Goal: Task Accomplishment & Management: Complete application form

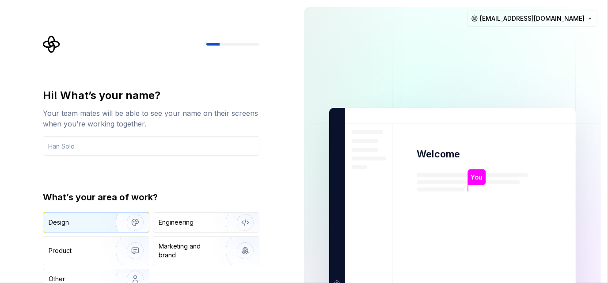
click at [93, 216] on div "Design" at bounding box center [96, 221] width 106 height 19
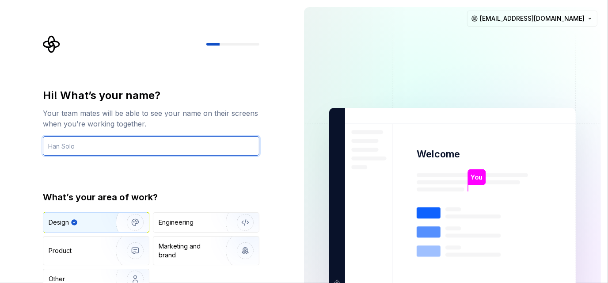
click at [116, 145] on input "text" at bounding box center [151, 145] width 216 height 19
type input "Nikhil"
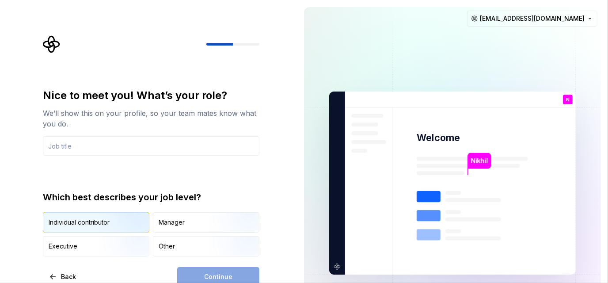
click at [117, 221] on img "button" at bounding box center [127, 233] width 57 height 59
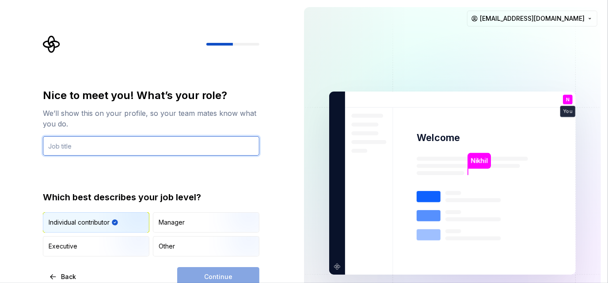
click at [140, 140] on input "text" at bounding box center [151, 145] width 216 height 19
type input "f"
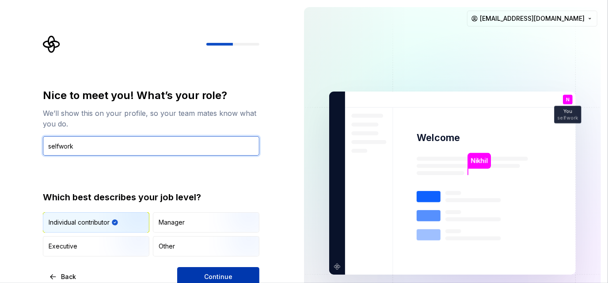
type input "selfwork"
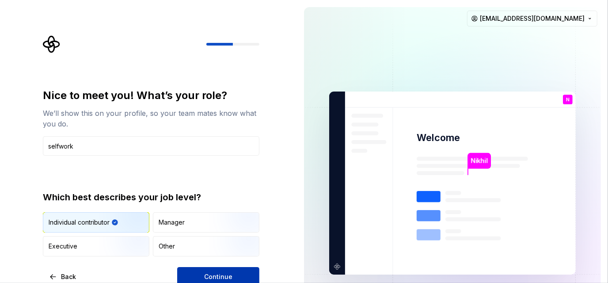
click at [223, 278] on span "Continue" at bounding box center [218, 276] width 28 height 9
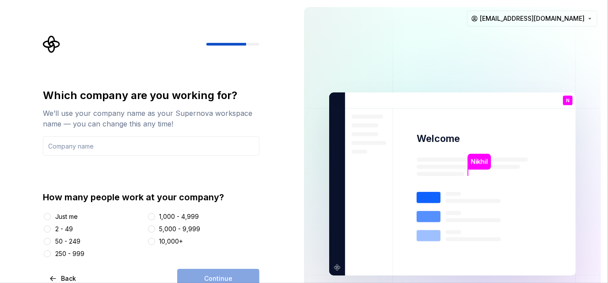
click at [64, 219] on div "Just me" at bounding box center [66, 216] width 23 height 9
click at [51, 219] on button "Just me" at bounding box center [47, 216] width 7 height 7
click at [64, 228] on div "2 - 49" at bounding box center [64, 228] width 18 height 9
click at [51, 228] on button "2 - 49" at bounding box center [47, 228] width 7 height 7
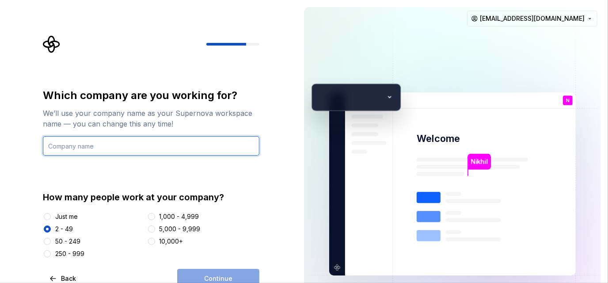
click at [88, 144] on input "text" at bounding box center [151, 145] width 216 height 19
type input "n"
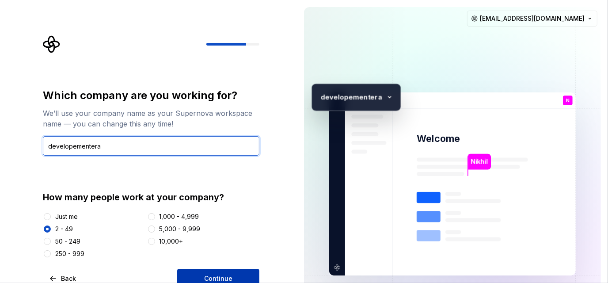
type input "developementera"
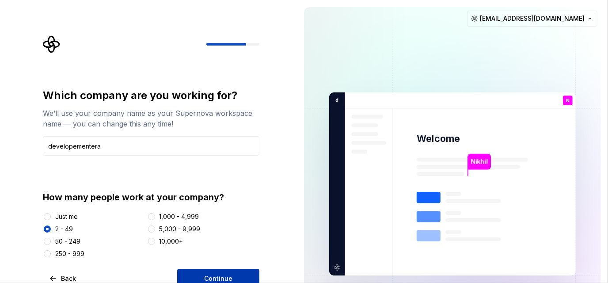
click at [227, 280] on span "Continue" at bounding box center [218, 278] width 28 height 9
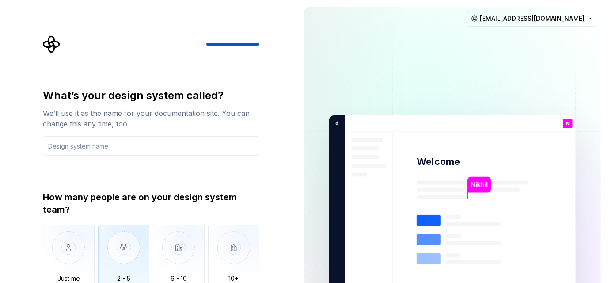
click at [119, 240] on img "button" at bounding box center [124, 253] width 52 height 59
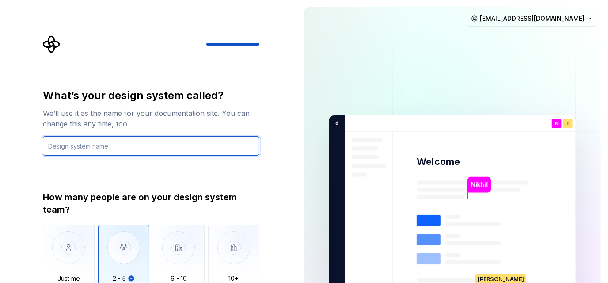
click at [162, 151] on input "text" at bounding box center [151, 145] width 216 height 19
type input "f"
type input "FOID template"
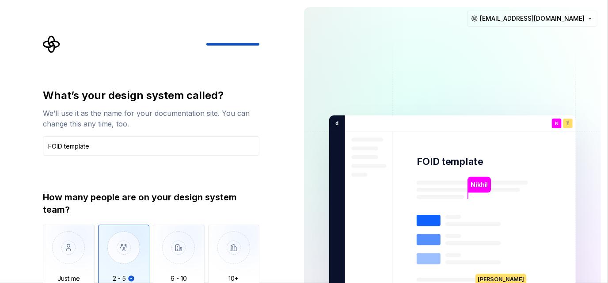
click at [434, 221] on rect at bounding box center [429, 220] width 24 height 11
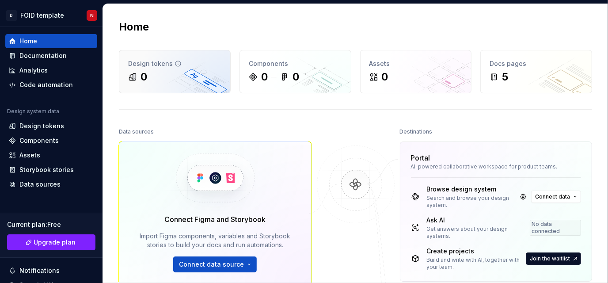
click at [177, 72] on div "0" at bounding box center [174, 77] width 93 height 14
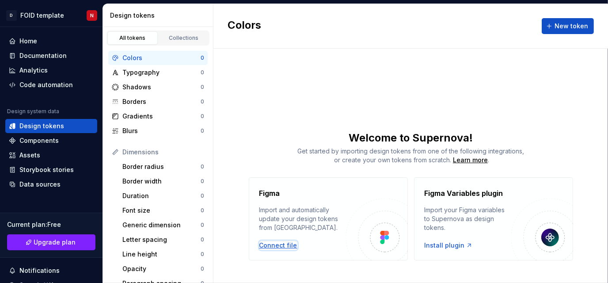
click at [273, 242] on div "Connect file" at bounding box center [278, 245] width 38 height 9
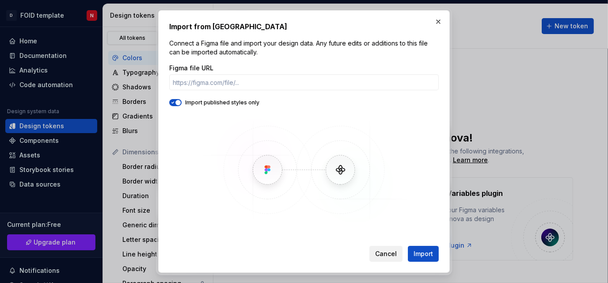
click at [379, 246] on button "Cancel" at bounding box center [385, 254] width 33 height 16
